Goal: Information Seeking & Learning: Learn about a topic

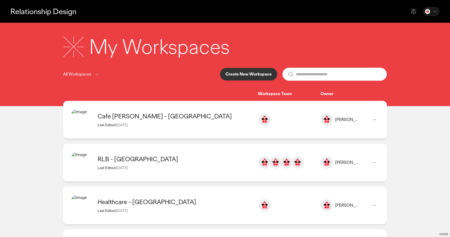
click at [167, 73] on div "All Workspaces Create New Workspace" at bounding box center [225, 74] width 324 height 13
click at [233, 76] on p "Create New Workspace" at bounding box center [249, 74] width 46 height 4
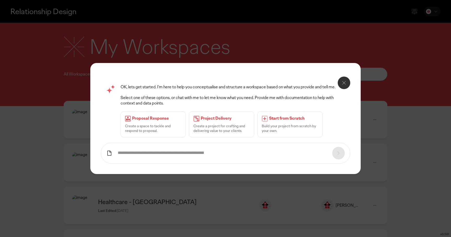
click at [153, 156] on input "text" at bounding box center [223, 152] width 210 height 5
click at [231, 154] on input "text" at bounding box center [223, 152] width 210 height 5
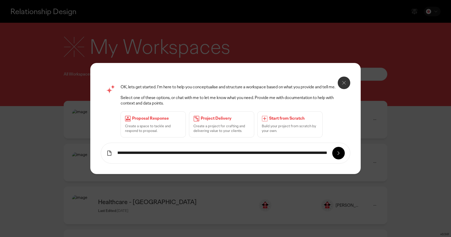
scroll to position [0, 28]
type input "**********"
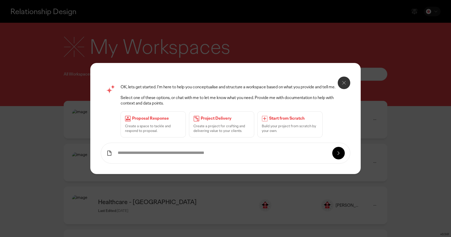
scroll to position [0, 0]
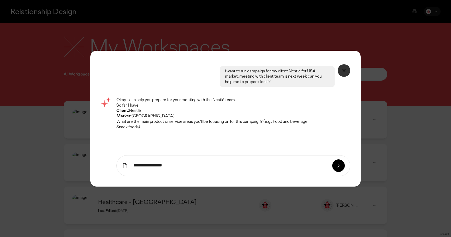
type input "**********"
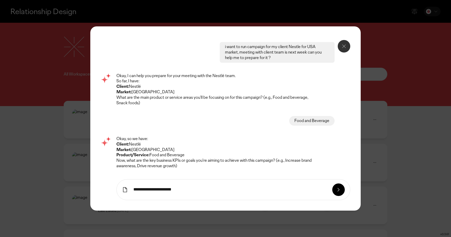
type input "**********"
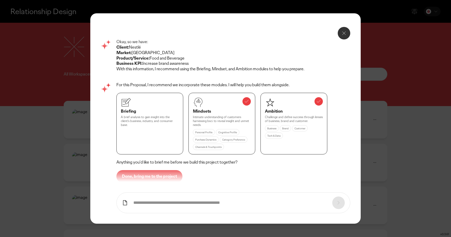
scroll to position [149, 0]
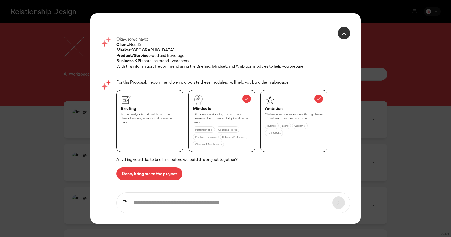
click at [154, 176] on p "Done, bring me to the project" at bounding box center [149, 174] width 55 height 4
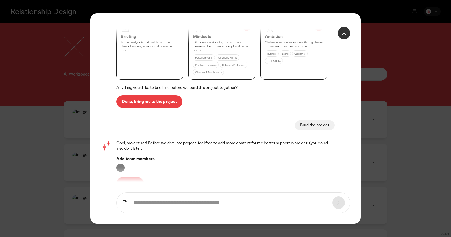
scroll to position [229, 0]
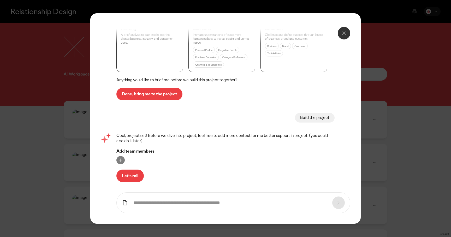
click at [135, 174] on p "Let's roll" at bounding box center [130, 176] width 16 height 4
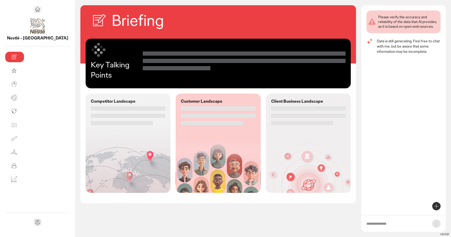
click at [282, 144] on div "Client Business Landscape" at bounding box center [308, 143] width 85 height 99
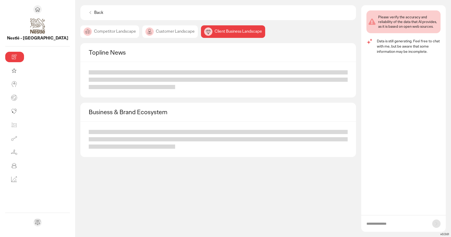
click at [142, 35] on div "Customer Landscape" at bounding box center [170, 31] width 56 height 13
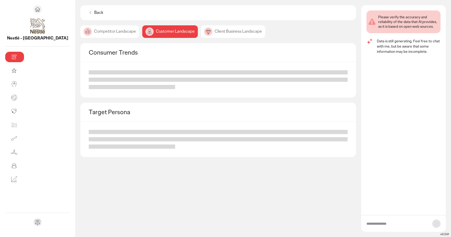
click at [80, 31] on div "Competitor Landscape" at bounding box center [109, 31] width 59 height 13
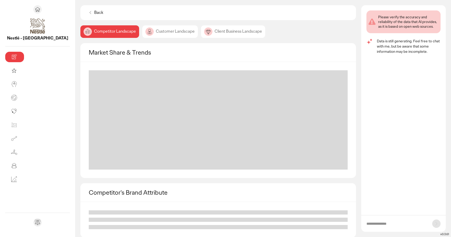
click at [201, 36] on div "Client Business Landscape" at bounding box center [233, 31] width 64 height 13
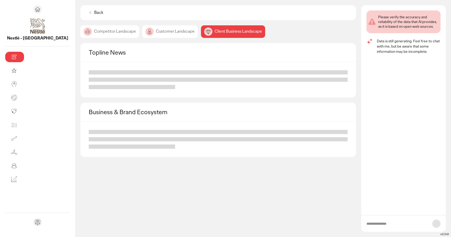
click at [142, 29] on div "Customer Landscape" at bounding box center [170, 31] width 56 height 13
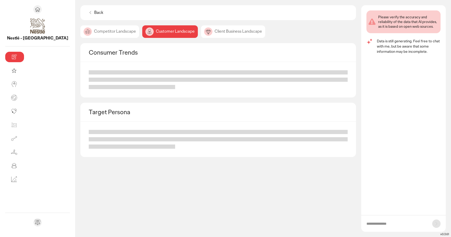
click at [82, 32] on div "Competitor Landscape" at bounding box center [109, 31] width 59 height 13
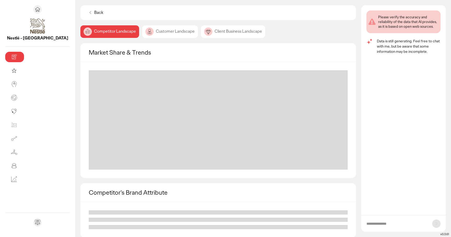
click at [94, 14] on p "Back" at bounding box center [98, 12] width 9 height 5
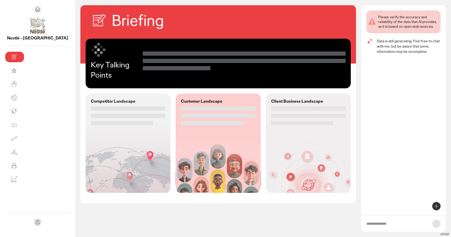
click at [271, 111] on div at bounding box center [308, 115] width 74 height 19
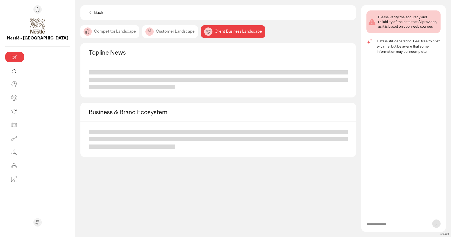
click at [142, 32] on div "Customer Landscape" at bounding box center [170, 31] width 56 height 13
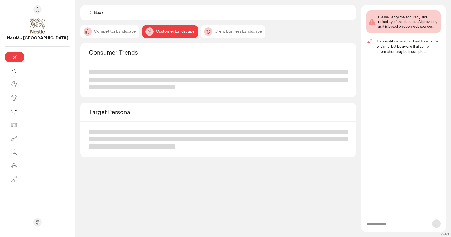
click at [80, 31] on div "Competitor Landscape" at bounding box center [109, 31] width 59 height 13
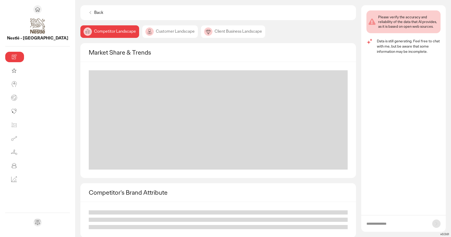
click at [86, 16] on div "Back" at bounding box center [96, 13] width 20 height 10
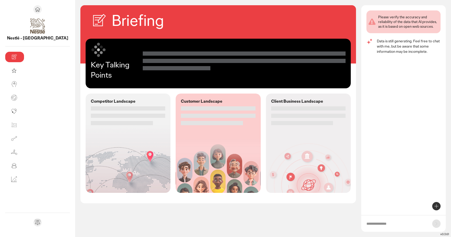
click at [282, 90] on div "Key Talking Points Competitor Landscape Customer Landscape Client Business Land…" at bounding box center [218, 118] width 276 height 159
click at [271, 111] on div at bounding box center [308, 115] width 74 height 19
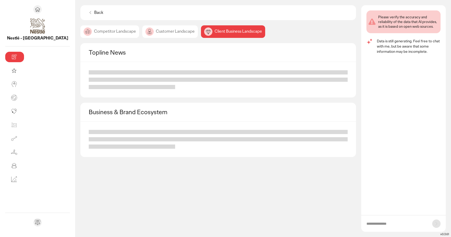
click at [142, 37] on div "Customer Landscape" at bounding box center [170, 31] width 56 height 13
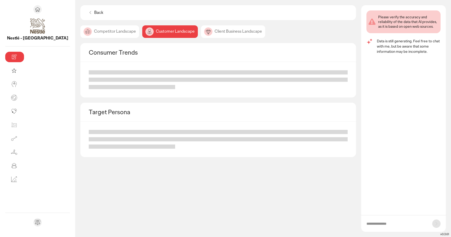
click at [80, 31] on div "Competitor Landscape" at bounding box center [109, 31] width 59 height 13
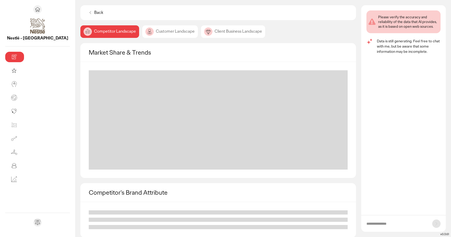
click at [142, 31] on div "Customer Landscape" at bounding box center [170, 31] width 56 height 13
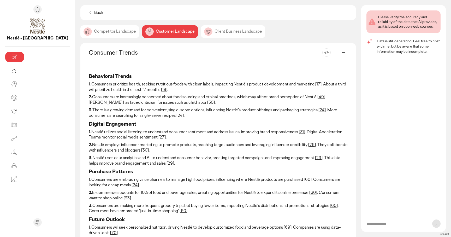
click at [201, 34] on div "Client Business Landscape" at bounding box center [233, 31] width 64 height 13
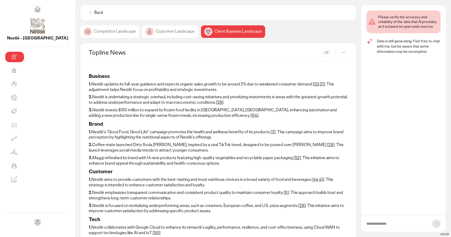
click at [94, 14] on p "Back" at bounding box center [98, 12] width 9 height 5
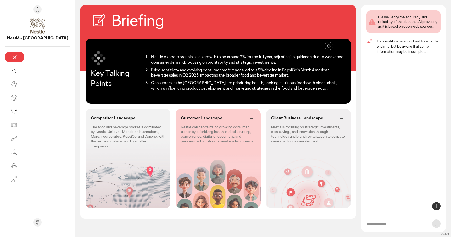
click at [318, 143] on div "Client Business Landscape Nestlé is focusing on strategic investments, cost sav…" at bounding box center [308, 129] width 85 height 40
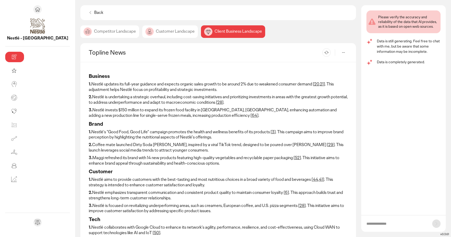
click at [94, 12] on p "Back" at bounding box center [98, 12] width 9 height 5
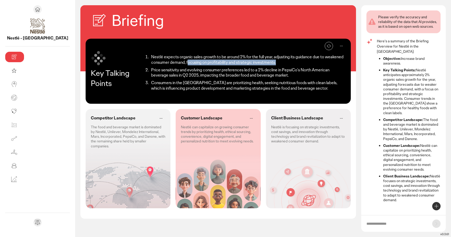
drag, startPoint x: 107, startPoint y: 60, endPoint x: 205, endPoint y: 63, distance: 98.3
click at [205, 63] on li "Nestlé expects organic sales growth to be around 2% for the full year, adjustin…" at bounding box center [248, 59] width 196 height 11
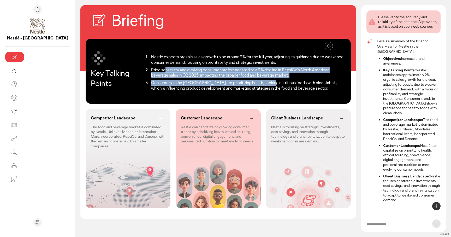
drag, startPoint x: 120, startPoint y: 69, endPoint x: 220, endPoint y: 80, distance: 101.2
click at [220, 80] on ol "Nestlé expects organic sales growth to be around 2% for the full year, adjustin…" at bounding box center [244, 72] width 203 height 41
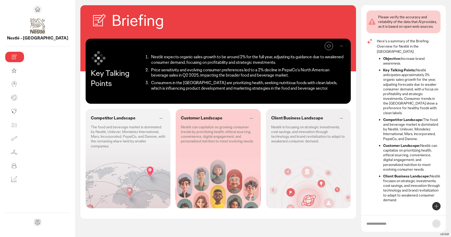
click at [152, 90] on li "Consumers in the [GEOGRAPHIC_DATA] are prioritizing health, seeking nutritious …" at bounding box center [248, 85] width 196 height 11
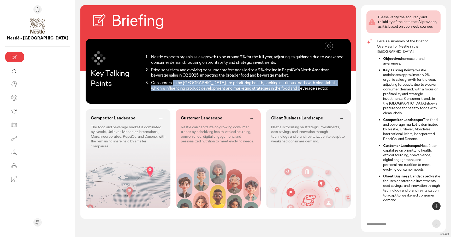
drag, startPoint x: 129, startPoint y: 81, endPoint x: 200, endPoint y: 91, distance: 71.7
click at [200, 91] on li "Consumers in the [GEOGRAPHIC_DATA] are prioritizing health, seeking nutritious …" at bounding box center [248, 85] width 196 height 11
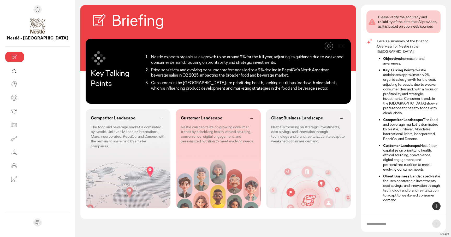
click at [91, 135] on p "The food and beverage market is dominated by Nestlé, Unilever, Mondelez Interna…" at bounding box center [128, 137] width 74 height 24
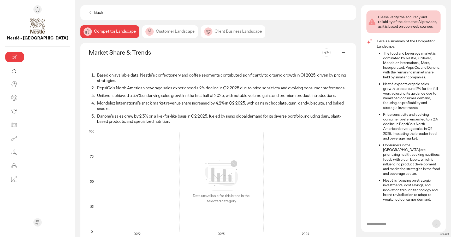
click at [142, 31] on div "Customer Landscape" at bounding box center [170, 31] width 56 height 13
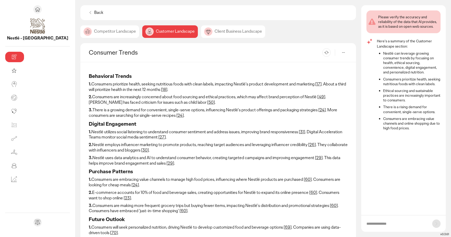
click at [201, 34] on div "Client Business Landscape" at bounding box center [233, 31] width 64 height 13
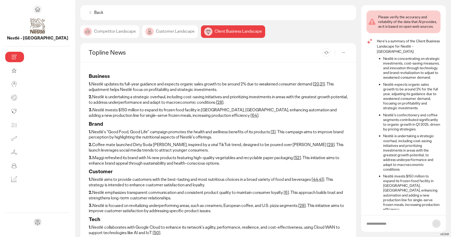
click at [94, 15] on p "Back" at bounding box center [98, 12] width 9 height 5
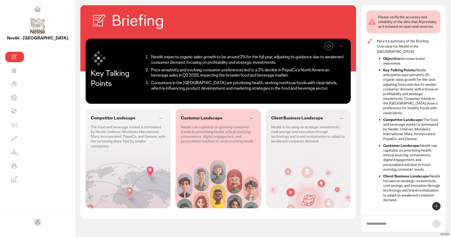
click at [437, 205] on icon at bounding box center [437, 206] width 6 height 6
click at [410, 184] on p "Create discussion questions" at bounding box center [402, 185] width 44 height 5
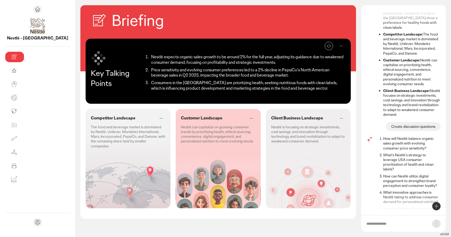
scroll to position [95, 0]
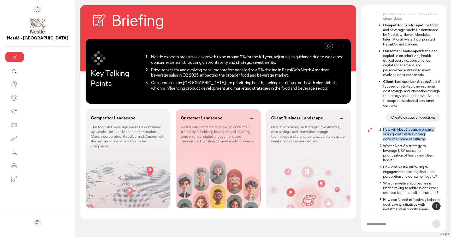
drag, startPoint x: 384, startPoint y: 117, endPoint x: 425, endPoint y: 130, distance: 42.4
click at [425, 130] on p "How will Nestlé balance organic sales growth with evolving consumer price sensi…" at bounding box center [412, 134] width 57 height 14
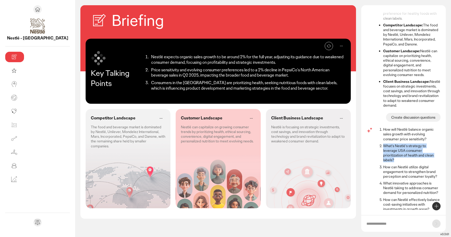
drag, startPoint x: 384, startPoint y: 136, endPoint x: 398, endPoint y: 152, distance: 20.5
click at [398, 152] on p "What's Nestlé's strategy to leverage USA consumer prioritization of health and …" at bounding box center [412, 152] width 57 height 19
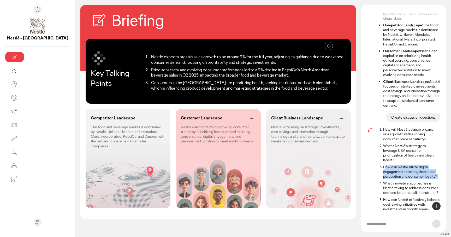
drag, startPoint x: 386, startPoint y: 157, endPoint x: 417, endPoint y: 170, distance: 33.1
click at [417, 170] on ol "How will Nestlé balance organic sales growth with evolving consumer price sensi…" at bounding box center [409, 169] width 64 height 84
drag, startPoint x: 391, startPoint y: 173, endPoint x: 412, endPoint y: 184, distance: 23.4
click at [412, 184] on p "What innovative approaches is Nestlé taking to address consumer demand for pers…" at bounding box center [412, 188] width 57 height 14
click at [438, 207] on icon at bounding box center [437, 206] width 6 height 6
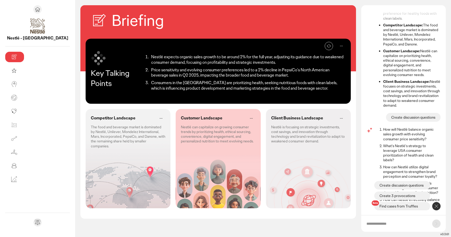
click at [409, 196] on p "Create 3 provocations" at bounding box center [398, 195] width 36 height 5
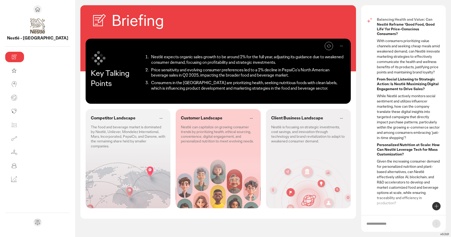
scroll to position [310, 0]
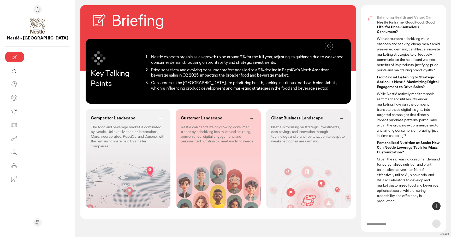
click at [437, 204] on icon at bounding box center [437, 206] width 6 height 6
click at [405, 205] on p "Find cases from Truffles" at bounding box center [399, 206] width 38 height 5
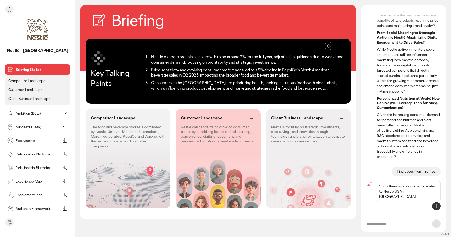
scroll to position [345, 0]
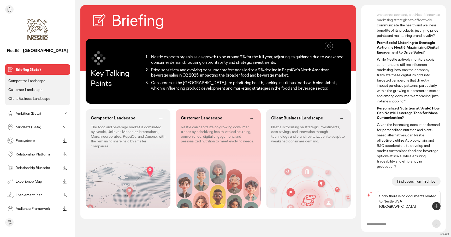
click at [23, 126] on p "Mindsets (Beta)" at bounding box center [38, 127] width 45 height 4
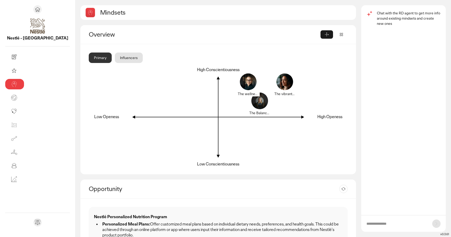
click at [115, 54] on div "Influencers" at bounding box center [129, 58] width 28 height 10
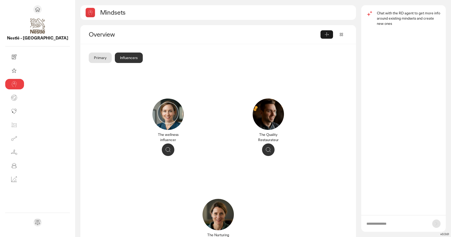
click at [89, 54] on div "Primary" at bounding box center [100, 58] width 23 height 10
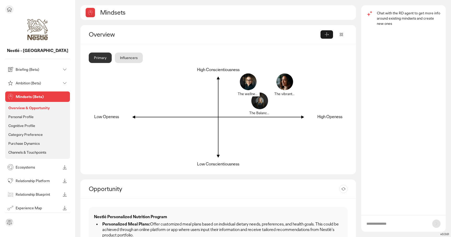
click at [23, 117] on p "Personal Profile" at bounding box center [20, 116] width 25 height 5
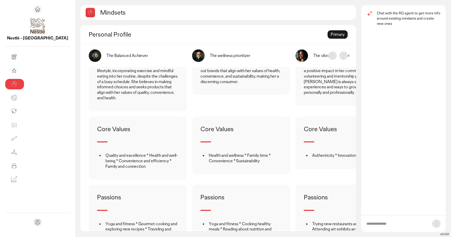
scroll to position [228, 0]
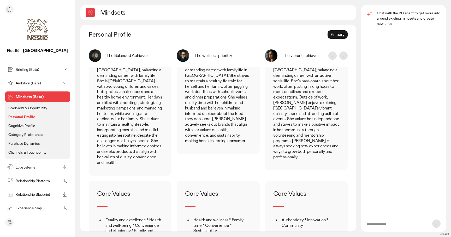
click at [22, 125] on p "Cognitive Profile" at bounding box center [21, 125] width 27 height 5
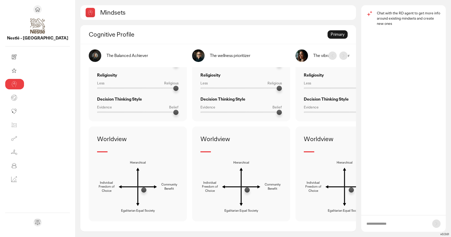
scroll to position [294, 0]
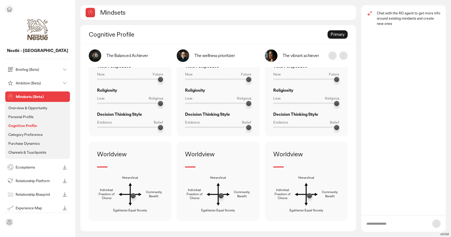
click at [25, 132] on p "Category Preference" at bounding box center [25, 134] width 34 height 5
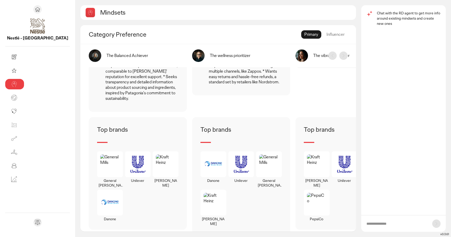
scroll to position [464, 0]
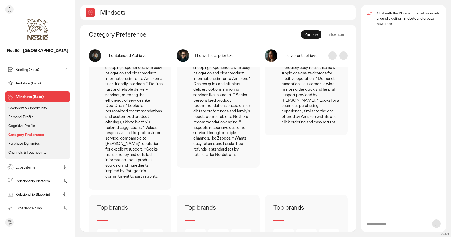
click at [25, 142] on p "Purchase Dynamics" at bounding box center [23, 143] width 31 height 5
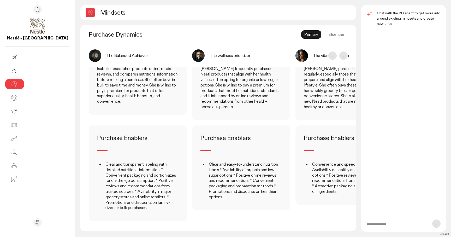
scroll to position [149, 0]
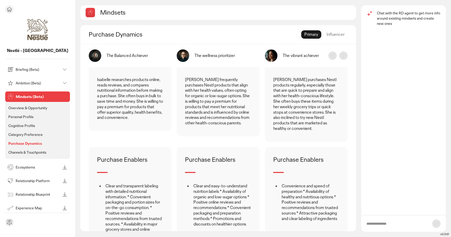
click at [20, 151] on p "Channels & Touchpoints" at bounding box center [27, 152] width 38 height 5
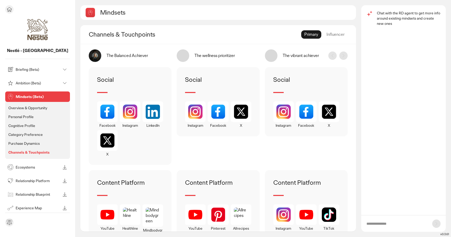
click at [25, 108] on p "Overview & Opportunity" at bounding box center [27, 108] width 39 height 5
